Goal: Task Accomplishment & Management: Use online tool/utility

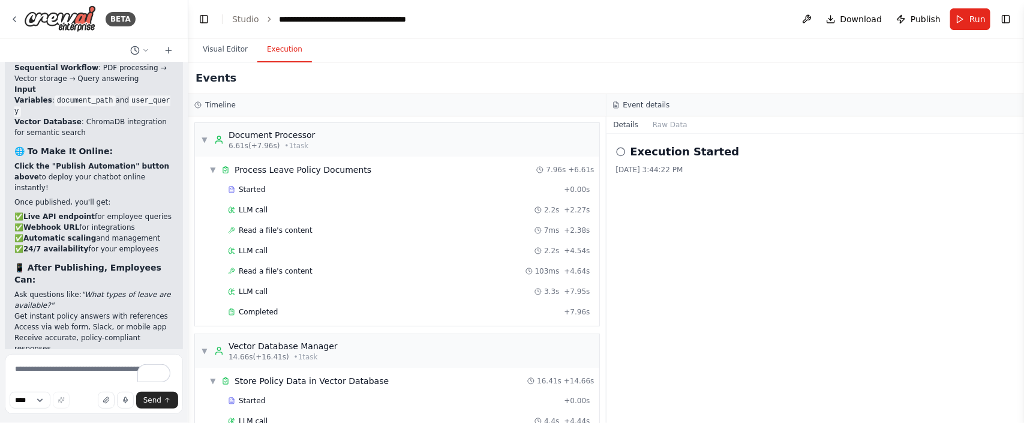
scroll to position [30062, 0]
click at [919, 13] on span "Publish" at bounding box center [926, 19] width 30 height 12
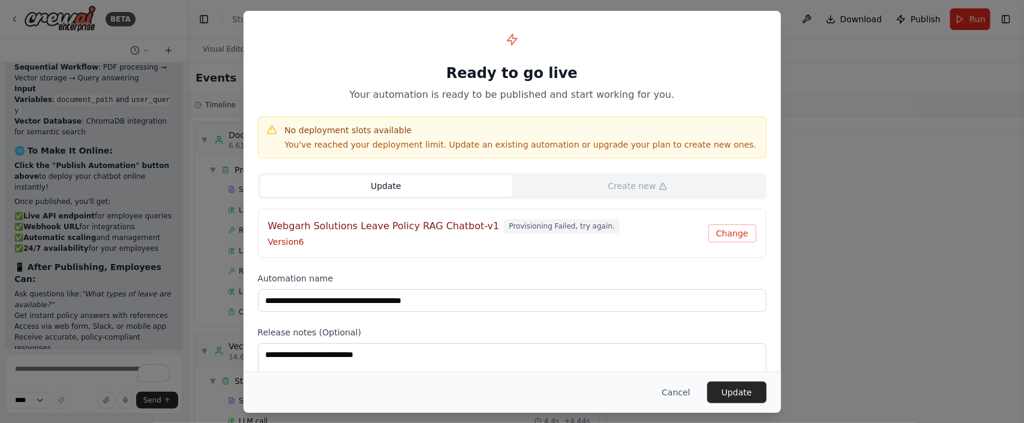
scroll to position [346, 0]
click at [747, 230] on button "Change" at bounding box center [733, 233] width 48 height 18
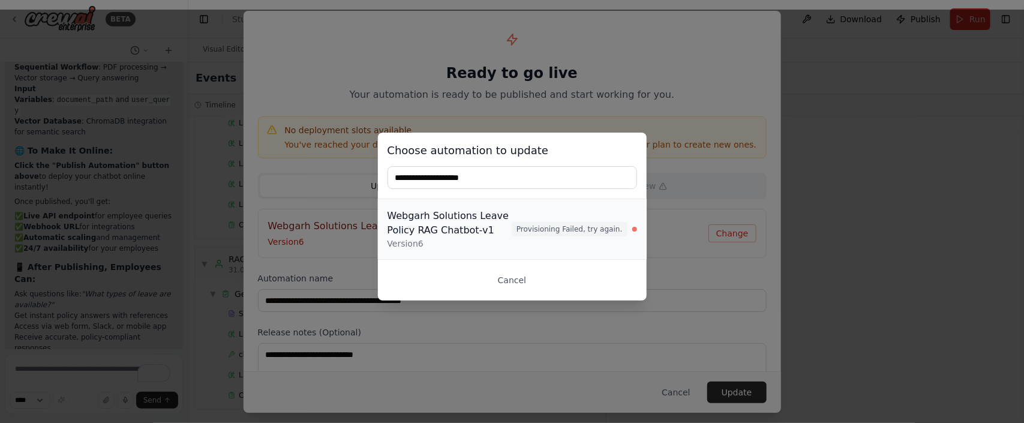
click at [551, 233] on span "Provisioning Failed, try again." at bounding box center [569, 229] width 115 height 14
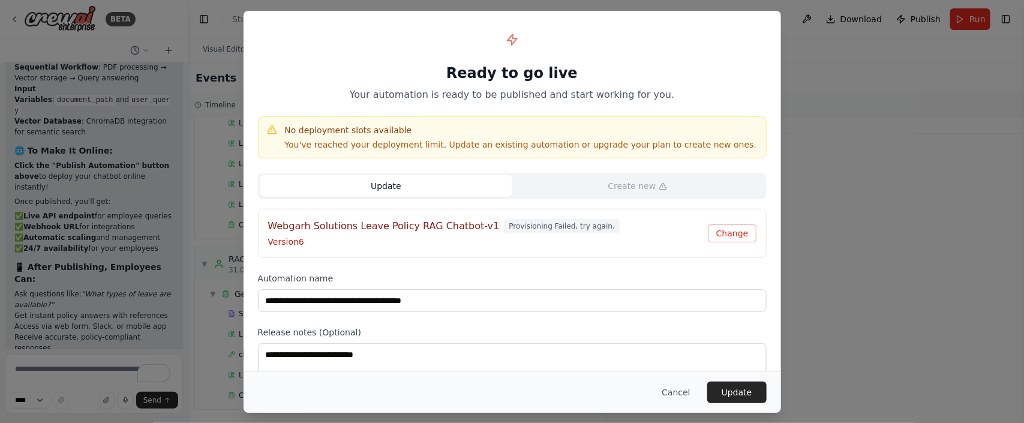
click at [709, 239] on p "Version 6" at bounding box center [488, 242] width 441 height 12
click at [716, 232] on button "Change" at bounding box center [733, 233] width 48 height 18
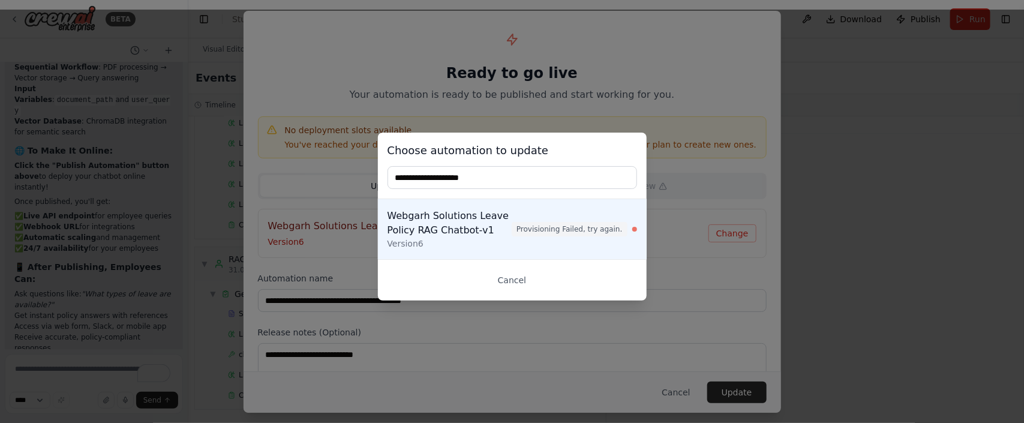
click at [405, 178] on input "text" at bounding box center [513, 177] width 250 height 23
click at [521, 284] on button "Cancel" at bounding box center [513, 280] width 250 height 22
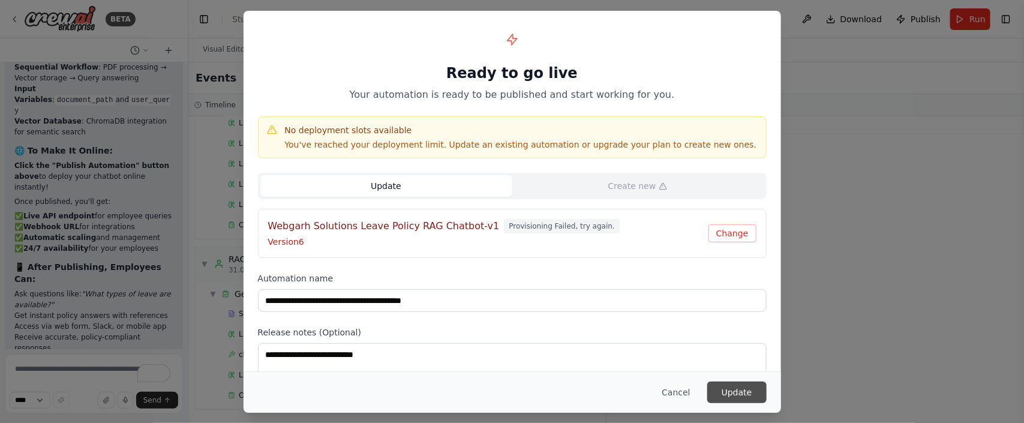
click at [734, 388] on button "Update" at bounding box center [737, 393] width 59 height 22
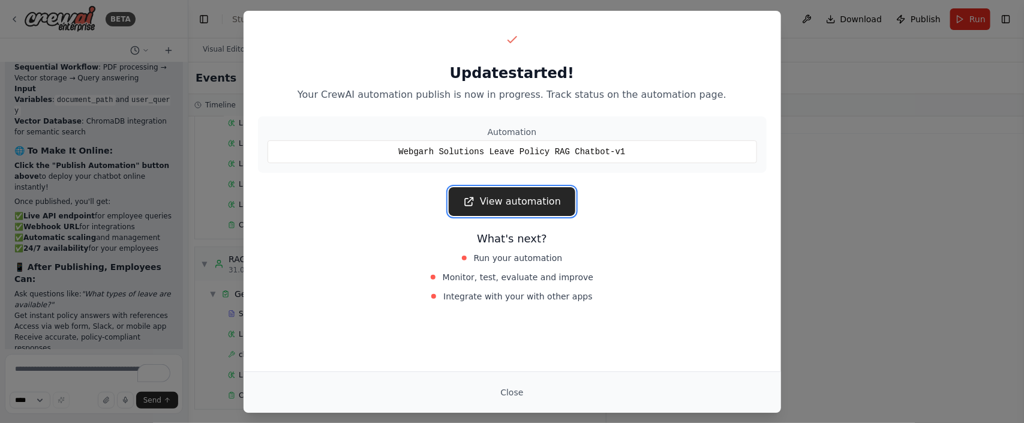
click at [503, 195] on link "View automation" at bounding box center [512, 201] width 127 height 29
click at [522, 397] on button "Close" at bounding box center [512, 393] width 42 height 22
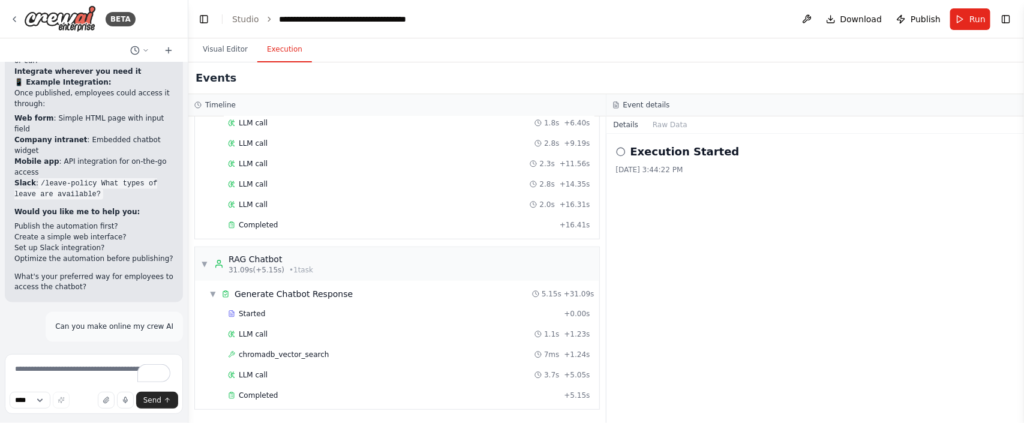
scroll to position [29342, 0]
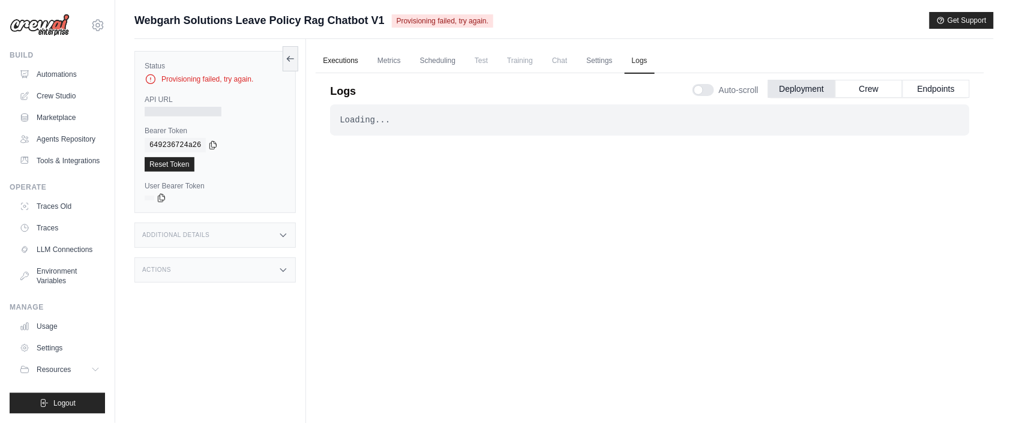
click at [328, 59] on link "Executions" at bounding box center [341, 61] width 50 height 25
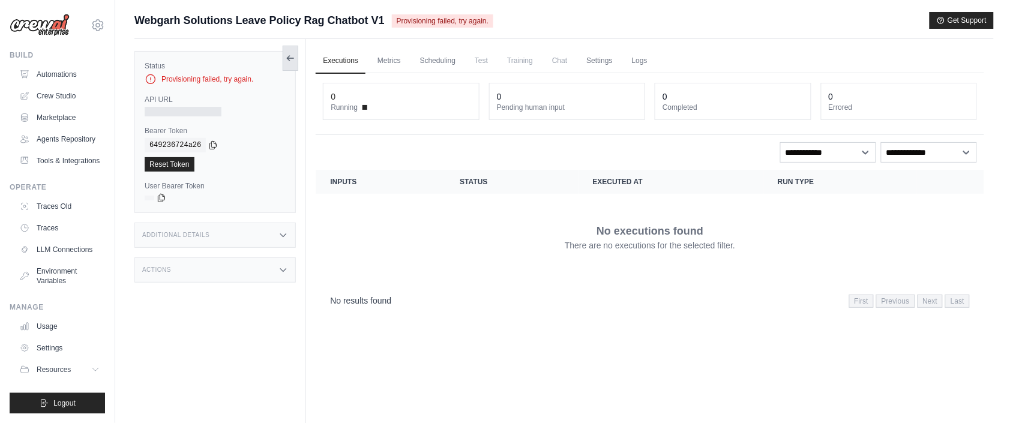
click at [290, 56] on icon at bounding box center [288, 58] width 2 height 5
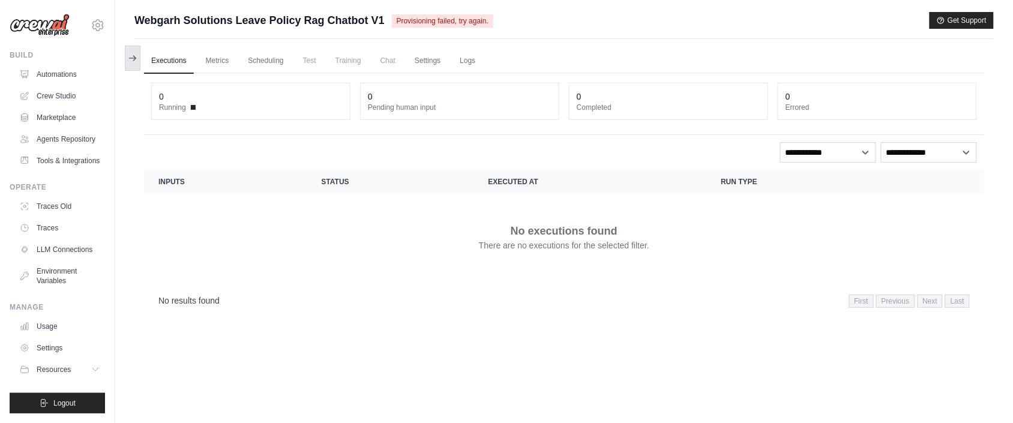
click at [133, 57] on icon at bounding box center [133, 58] width 10 height 10
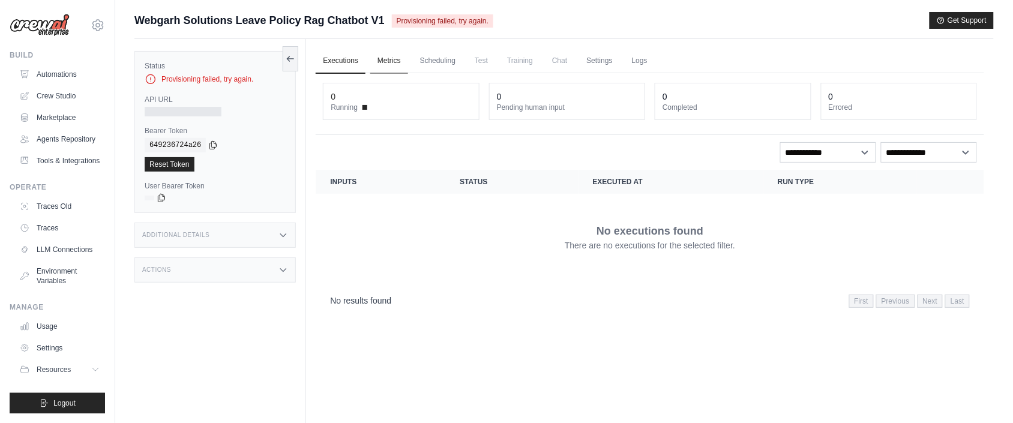
click at [400, 67] on link "Metrics" at bounding box center [389, 61] width 38 height 25
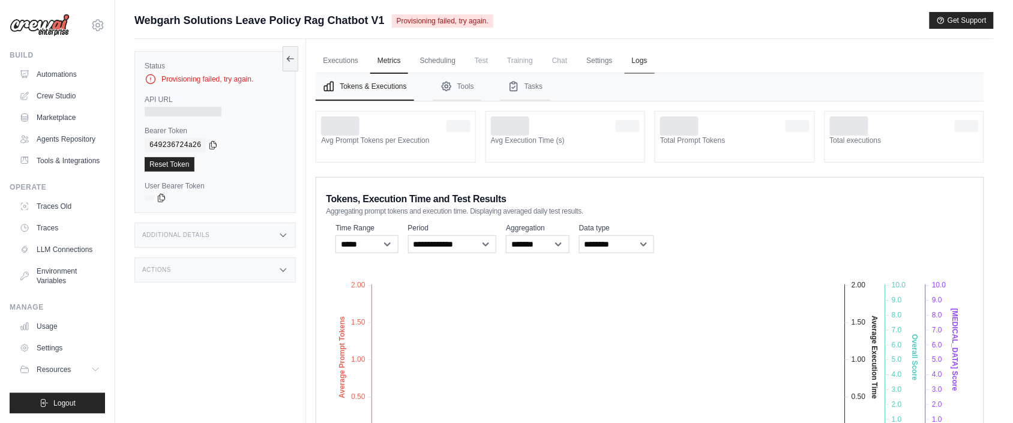
click at [655, 63] on link "Logs" at bounding box center [640, 61] width 30 height 25
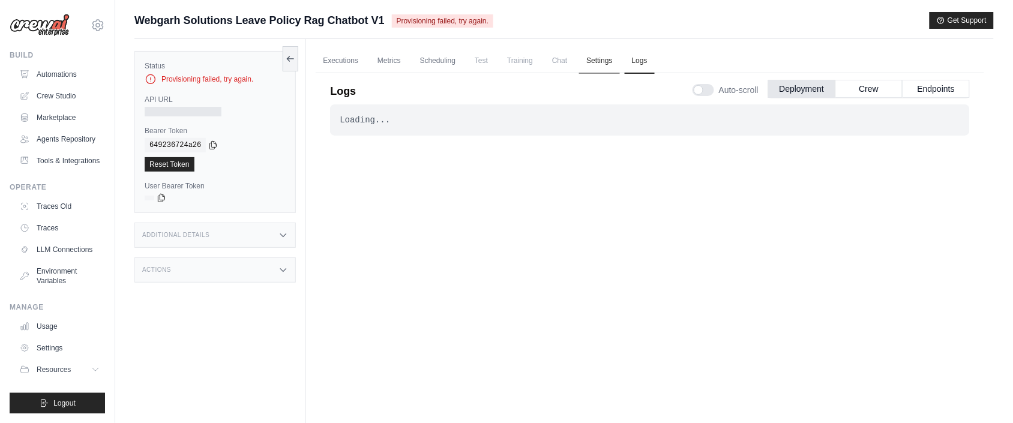
click at [611, 64] on link "Settings" at bounding box center [599, 61] width 40 height 25
